Goal: Task Accomplishment & Management: Manage account settings

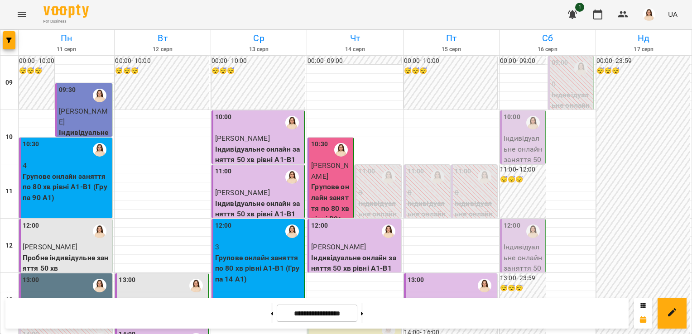
scroll to position [325, 0]
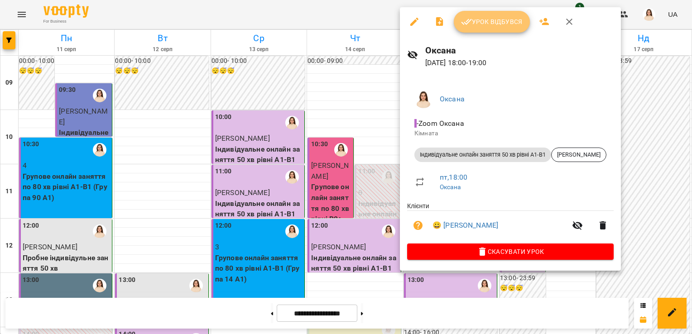
click at [507, 19] on span "Урок відбувся" at bounding box center [492, 21] width 62 height 11
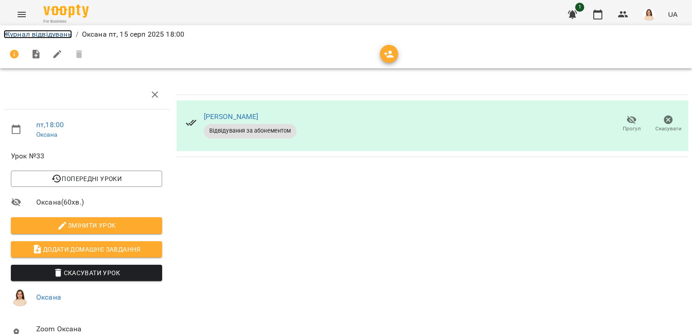
click at [43, 35] on link "Журнал відвідувань" at bounding box center [38, 34] width 68 height 9
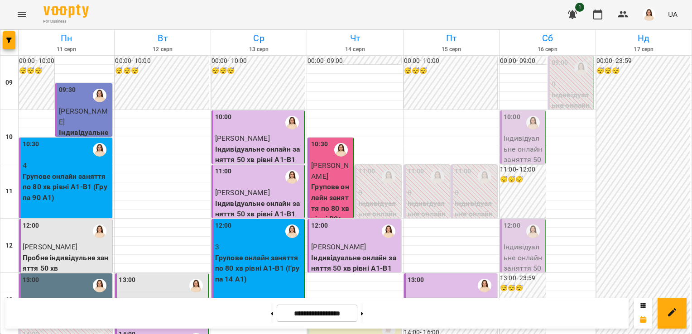
scroll to position [488, 0]
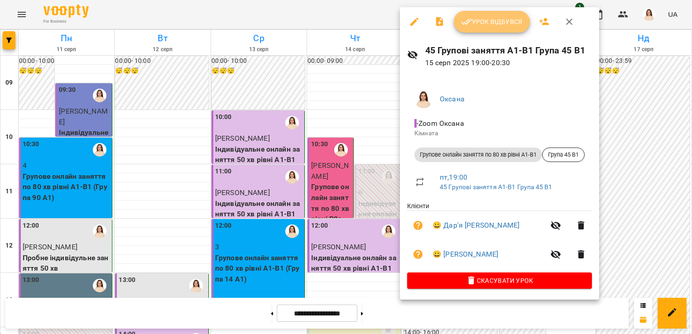
click at [508, 23] on span "Урок відбувся" at bounding box center [492, 21] width 62 height 11
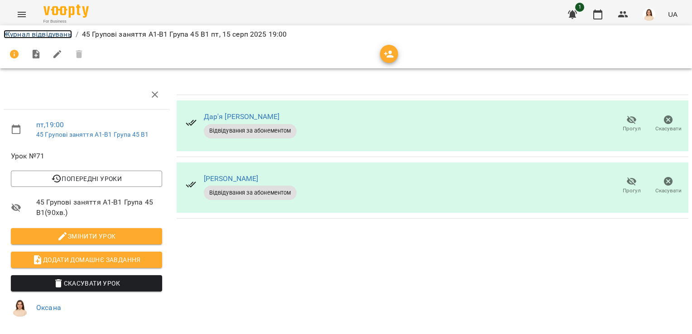
click at [48, 34] on link "Журнал відвідувань" at bounding box center [38, 34] width 68 height 9
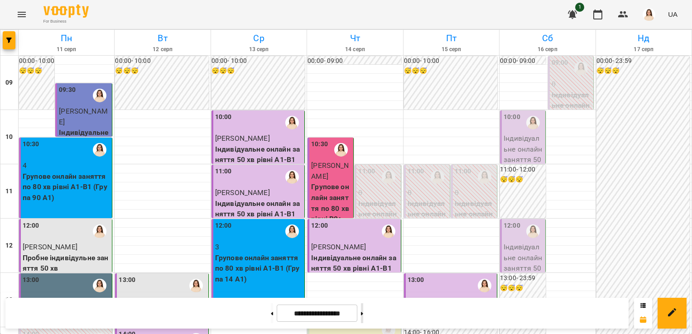
click at [363, 318] on button at bounding box center [362, 314] width 2 height 20
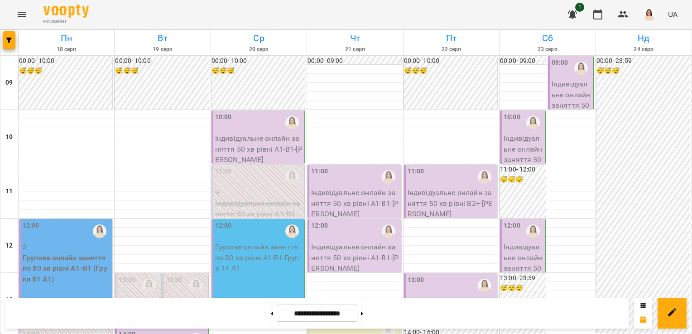
scroll to position [411, 0]
click at [271, 318] on button at bounding box center [272, 314] width 2 height 20
type input "**********"
